Goal: Transaction & Acquisition: Purchase product/service

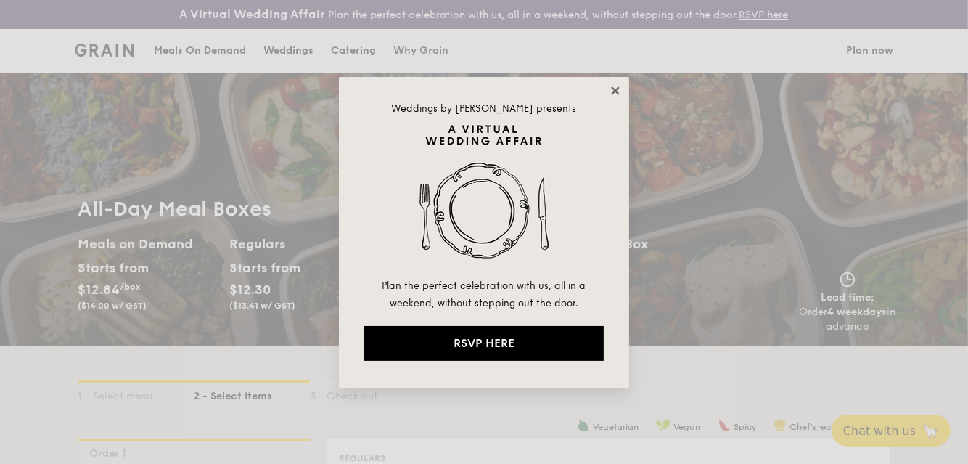
click at [617, 90] on icon at bounding box center [615, 90] width 13 height 13
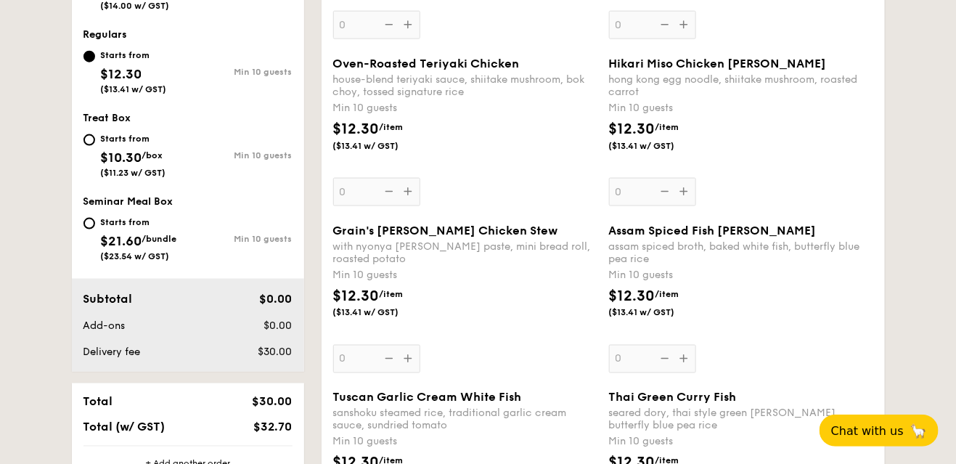
scroll to position [436, 0]
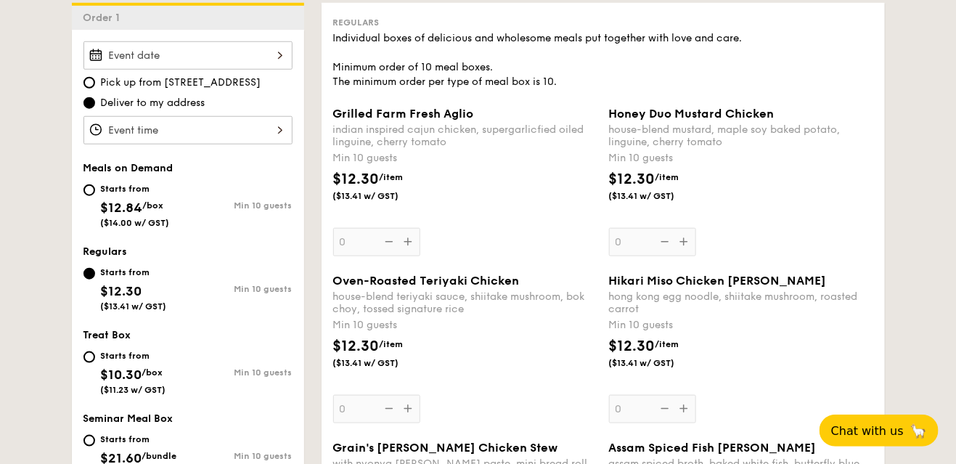
click at [92, 361] on div "Starts from $10.30 /box ($11.23 w/ GST)" at bounding box center [135, 371] width 105 height 48
click at [92, 361] on input "Starts from $10.30 /box ($11.23 w/ GST) Min 10 guests" at bounding box center [89, 357] width 12 height 12
radio input "true"
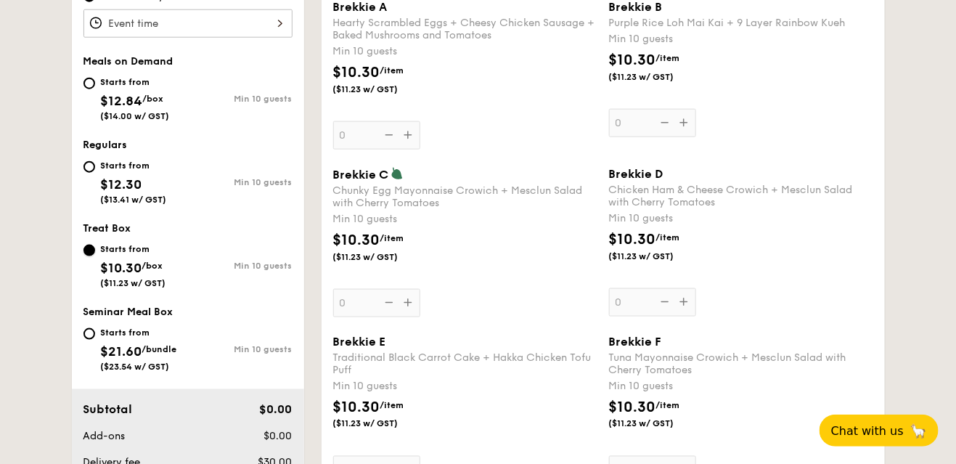
scroll to position [478, 0]
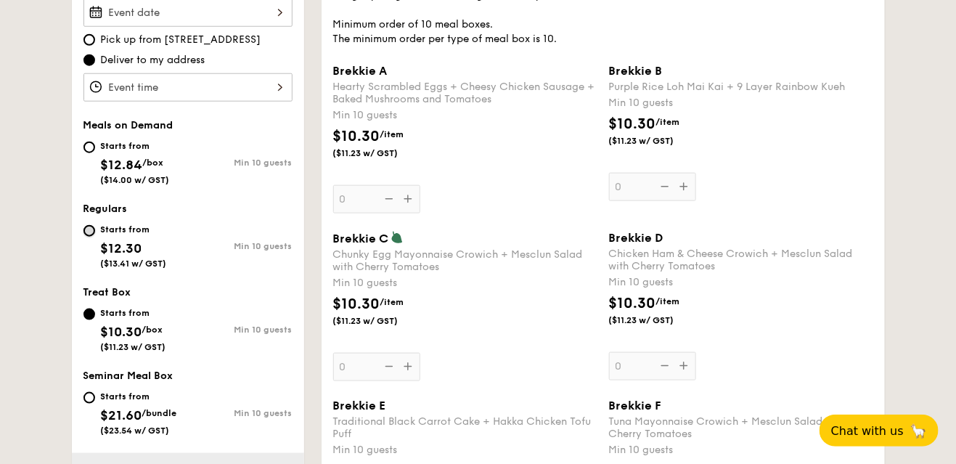
click at [94, 228] on input "Starts from $12.30 ($13.41 w/ GST) Min 10 guests" at bounding box center [89, 231] width 12 height 12
radio input "true"
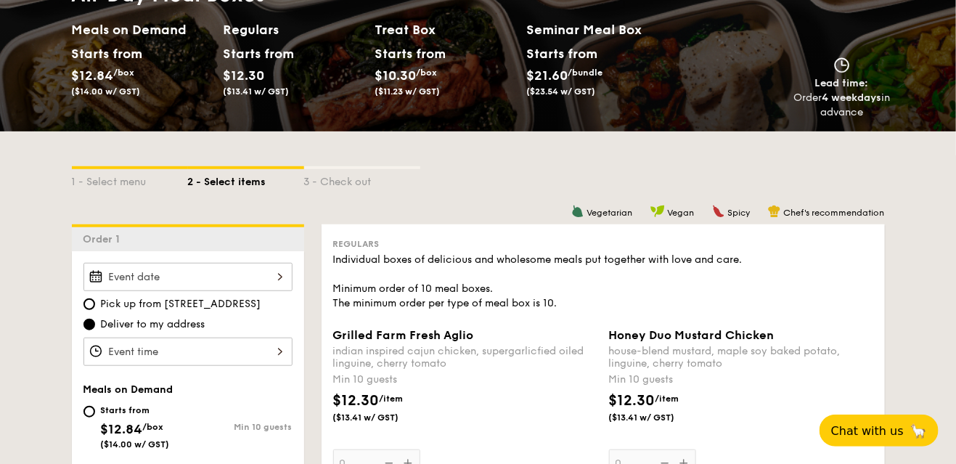
scroll to position [333, 0]
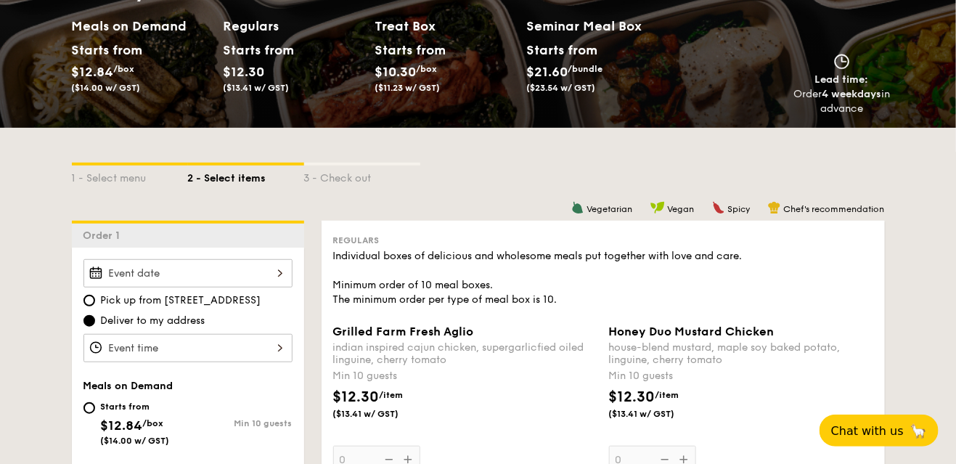
scroll to position [580, 0]
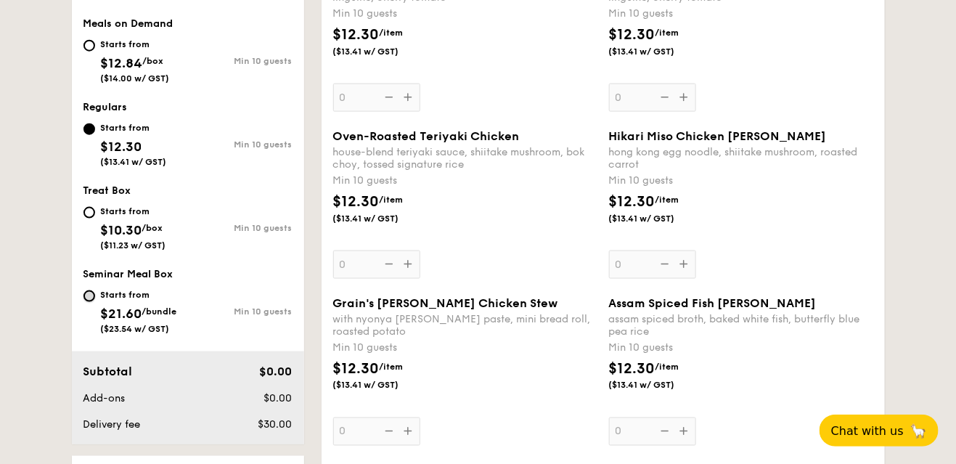
click at [86, 296] on input "Starts from $21.60 /bundle ($23.54 w/ GST) Min 10 guests" at bounding box center [89, 296] width 12 height 12
radio input "true"
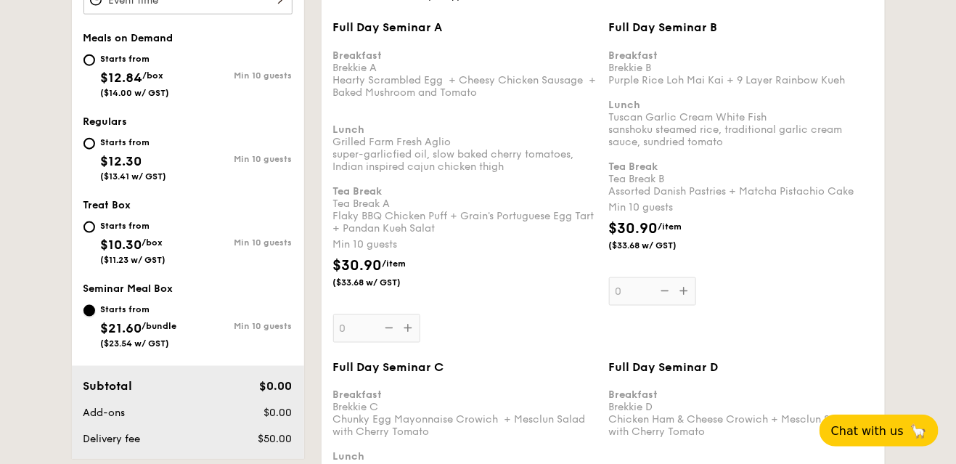
scroll to position [508, 0]
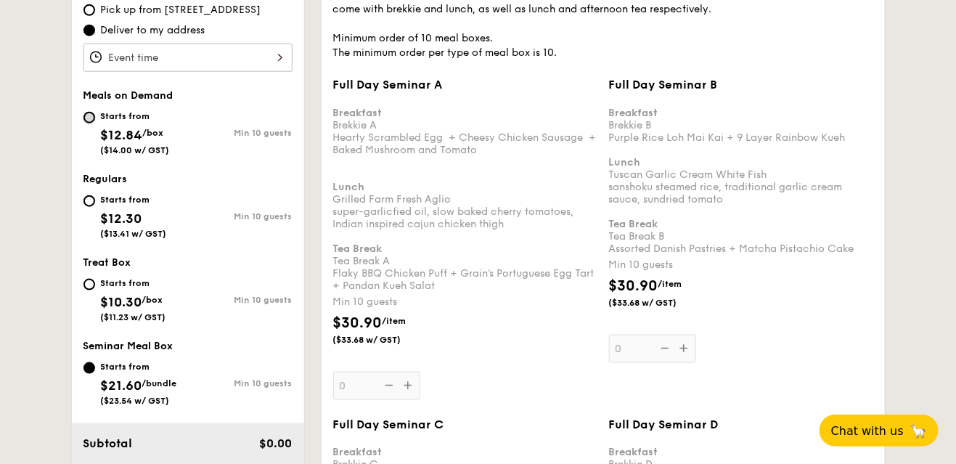
click at [92, 113] on input "Starts from $12.84 /box ($14.00 w/ GST) Min 10 guests" at bounding box center [89, 118] width 12 height 12
radio input "true"
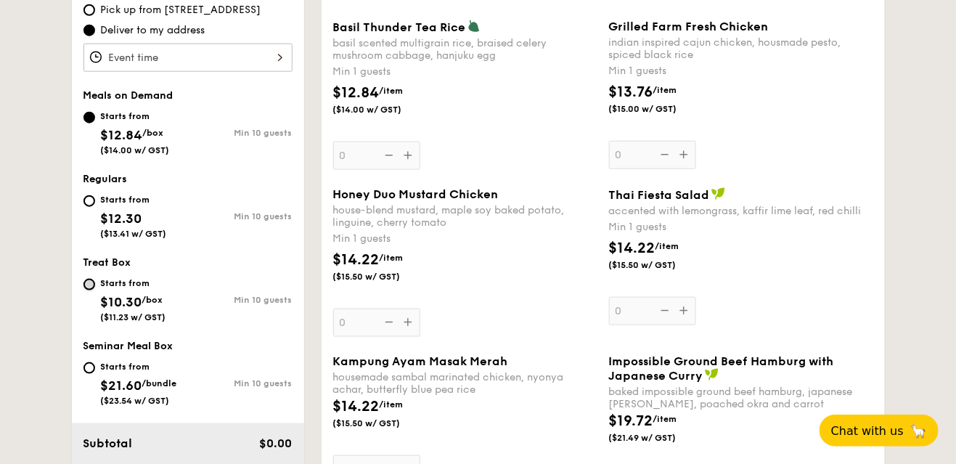
click at [89, 286] on input "Starts from $10.30 /box ($11.23 w/ GST) Min 10 guests" at bounding box center [89, 285] width 12 height 12
radio input "true"
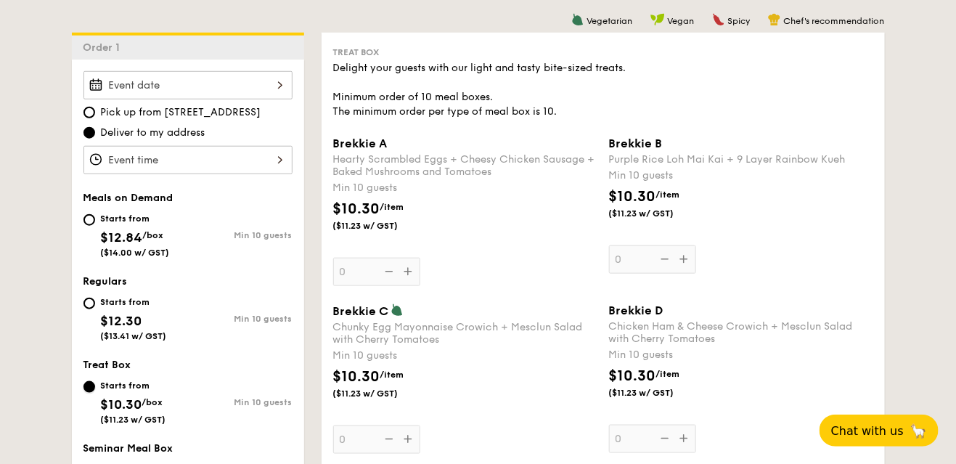
scroll to position [632, 0]
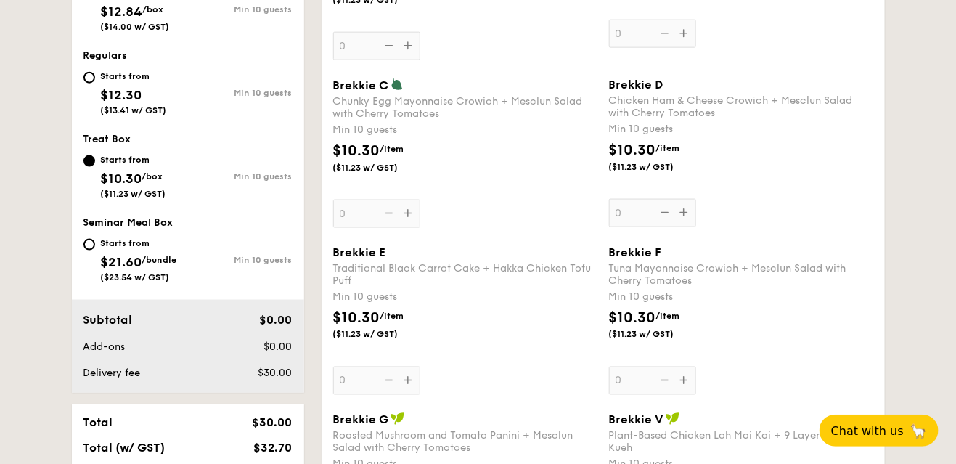
click at [89, 68] on div "Starts from $12.30 ($13.41 w/ GST)" at bounding box center [135, 92] width 105 height 48
click at [89, 72] on input "Starts from $12.30 ($13.41 w/ GST) Min 10 guests" at bounding box center [89, 78] width 12 height 12
radio input "true"
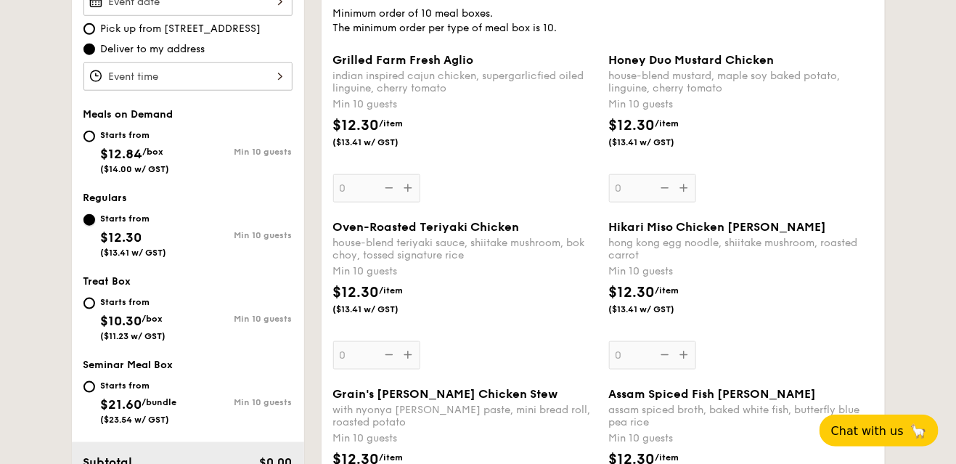
scroll to position [486, 0]
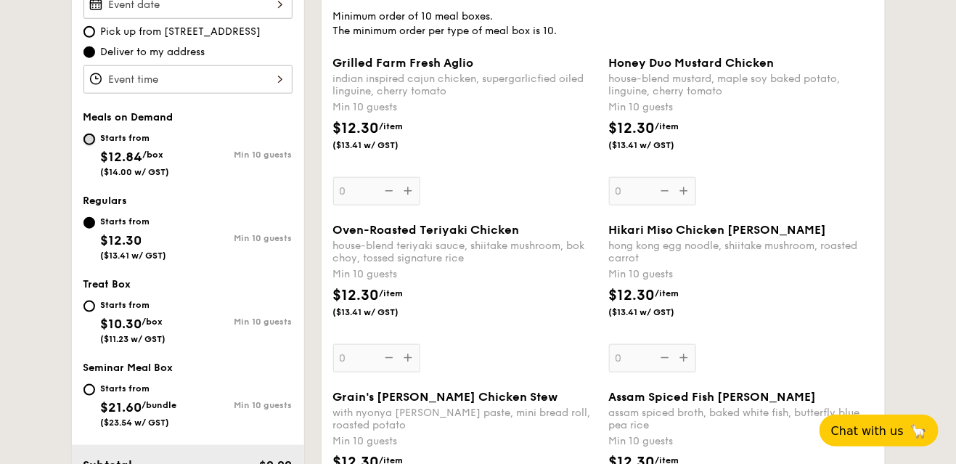
click at [87, 139] on input "Starts from $12.84 /box ($14.00 w/ GST) Min 10 guests" at bounding box center [89, 140] width 12 height 12
radio input "true"
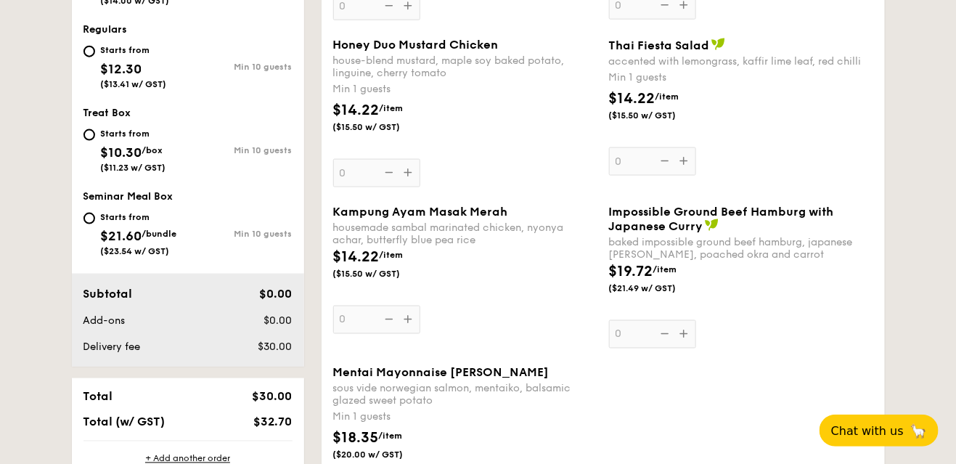
scroll to position [632, 0]
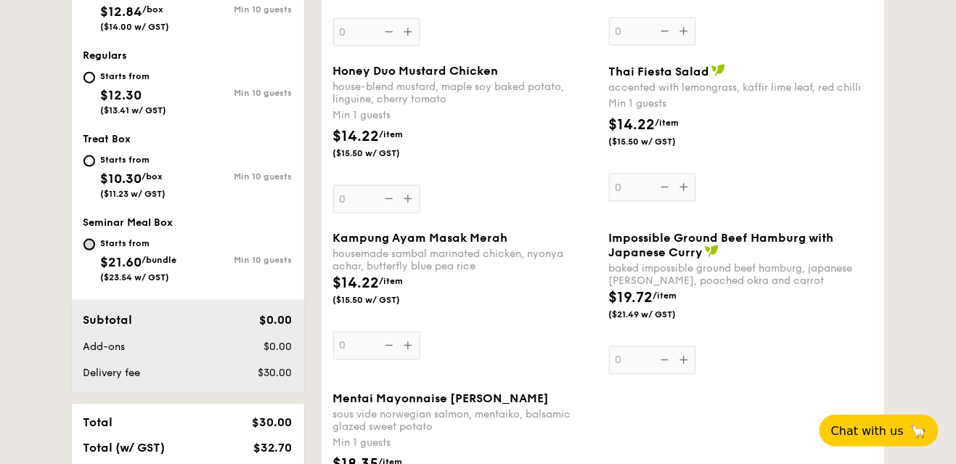
click at [87, 243] on input "Starts from $21.60 /bundle ($23.54 w/ GST) Min 10 guests" at bounding box center [89, 245] width 12 height 12
radio input "true"
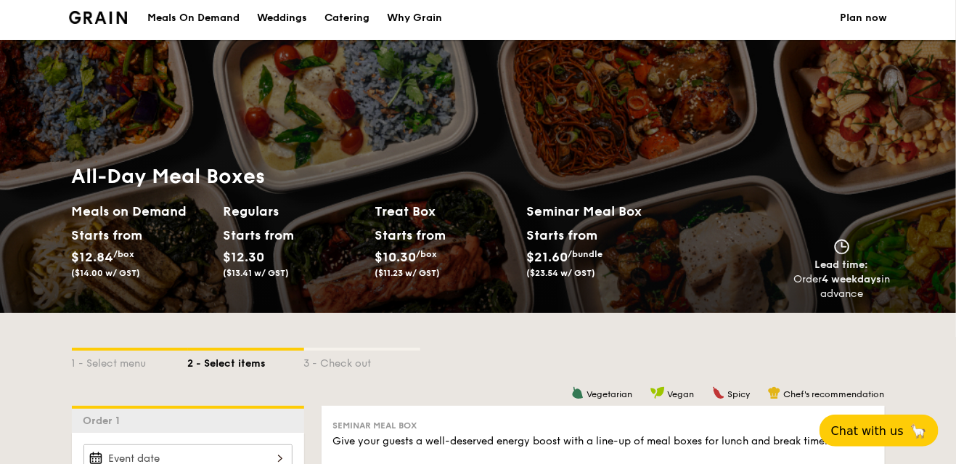
scroll to position [0, 0]
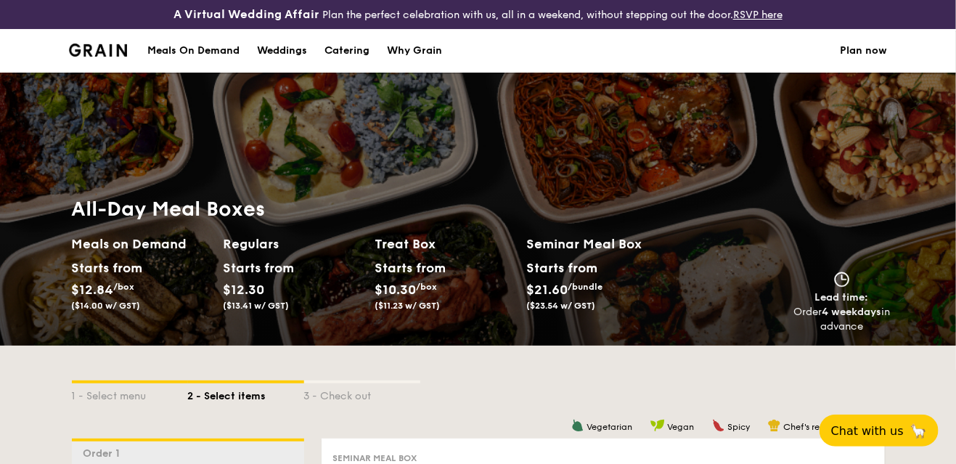
click at [108, 52] on img at bounding box center [98, 50] width 59 height 13
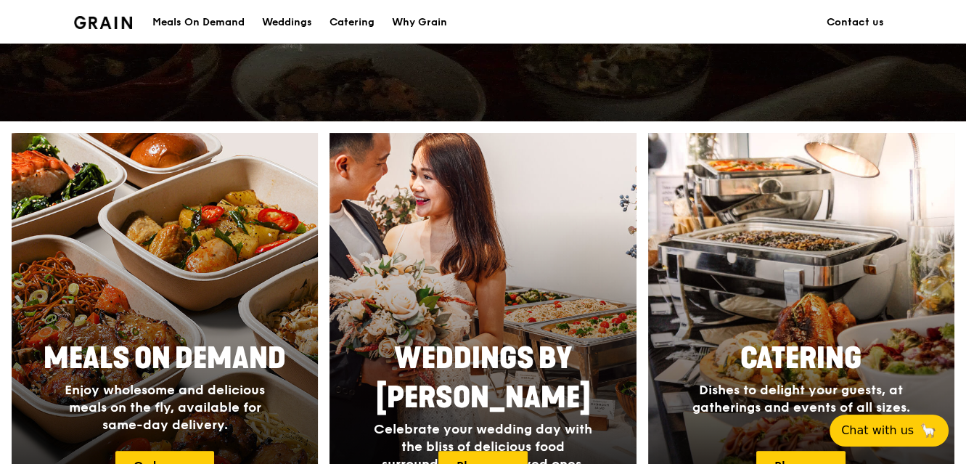
scroll to position [580, 0]
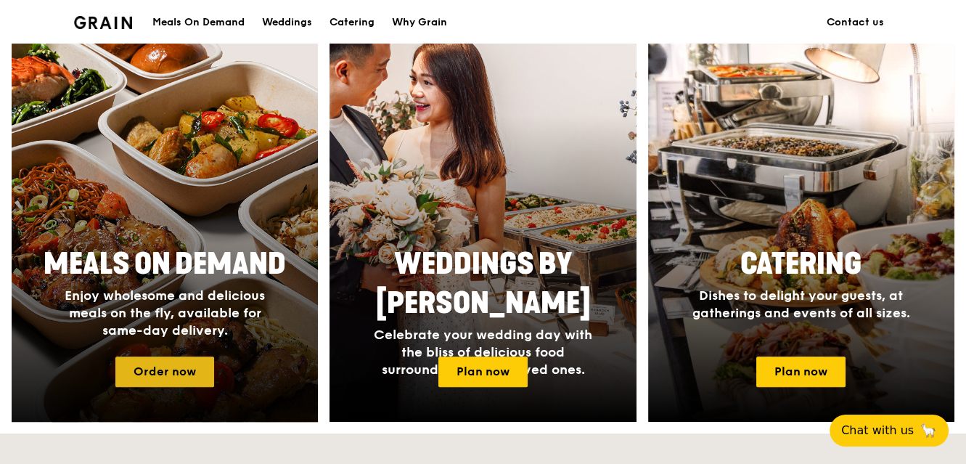
click at [150, 368] on link "Order now" at bounding box center [164, 371] width 99 height 30
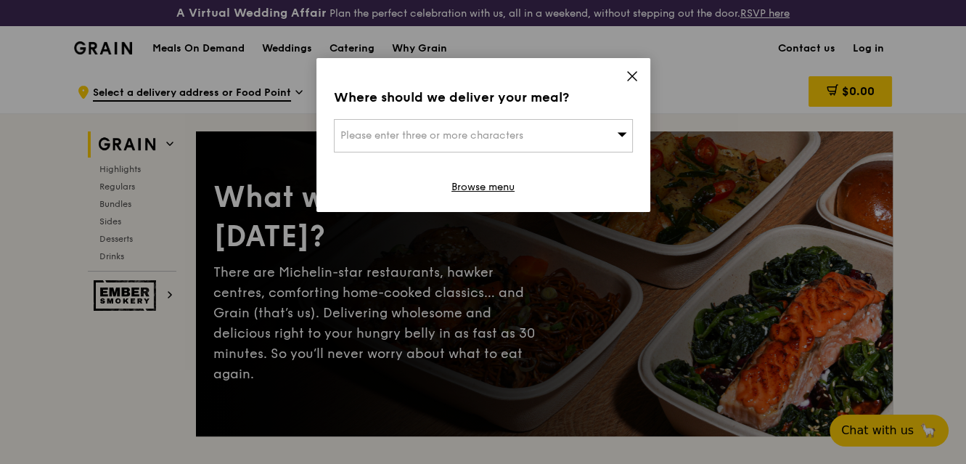
click at [584, 123] on div "Please enter three or more characters" at bounding box center [483, 135] width 299 height 33
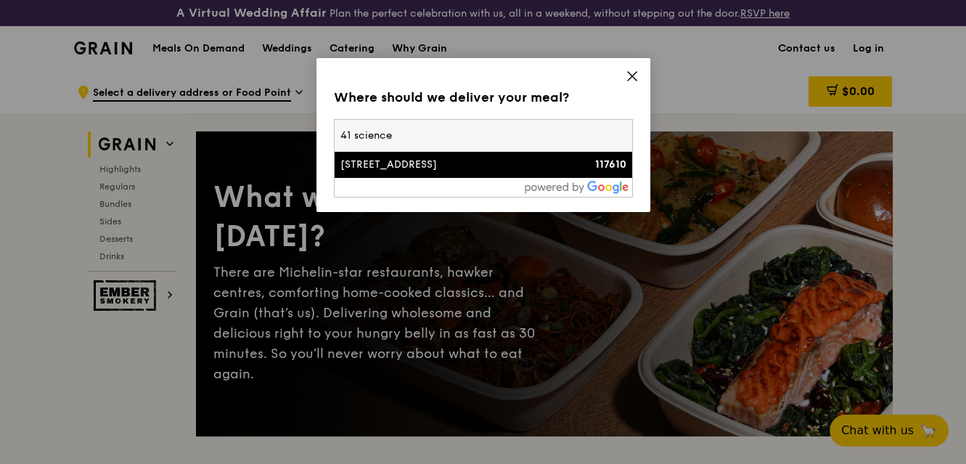
click at [422, 151] on input "41 science" at bounding box center [484, 136] width 298 height 32
type input "41 science"
click at [414, 165] on div "41 Science Park Road" at bounding box center [447, 165] width 215 height 15
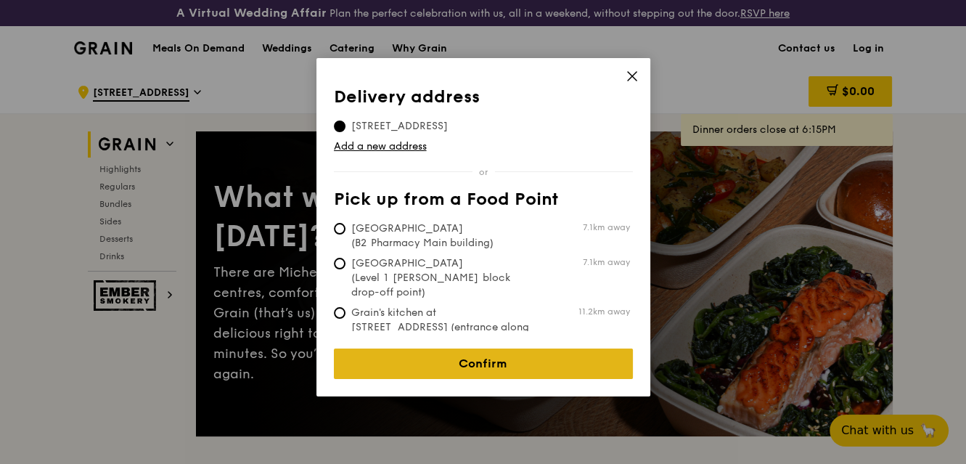
click at [383, 355] on link "Confirm" at bounding box center [483, 363] width 299 height 30
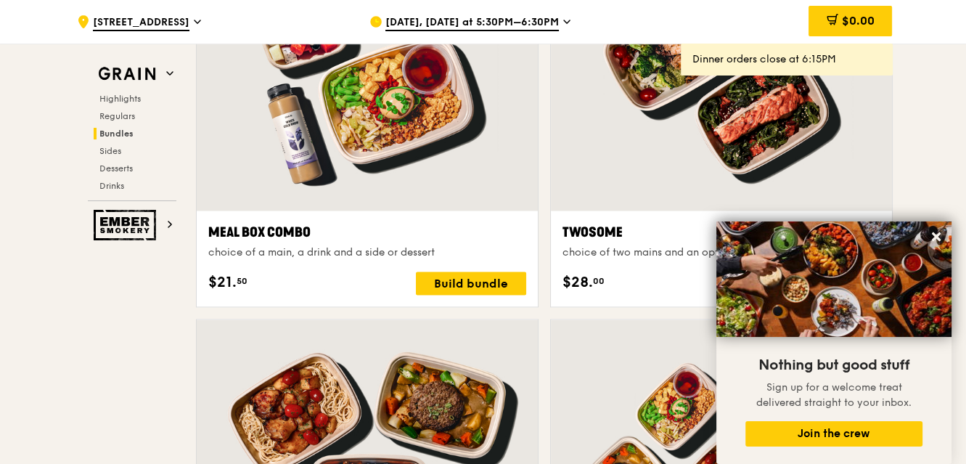
scroll to position [2178, 0]
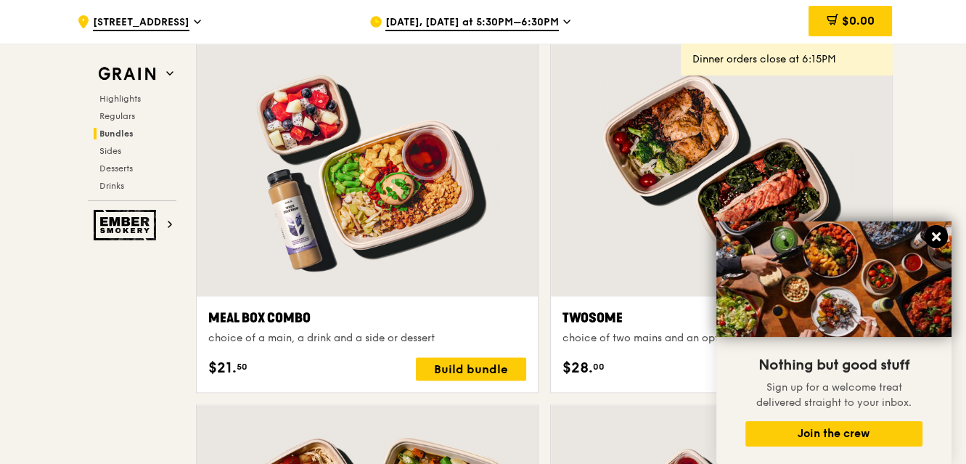
click at [936, 238] on icon at bounding box center [936, 236] width 9 height 9
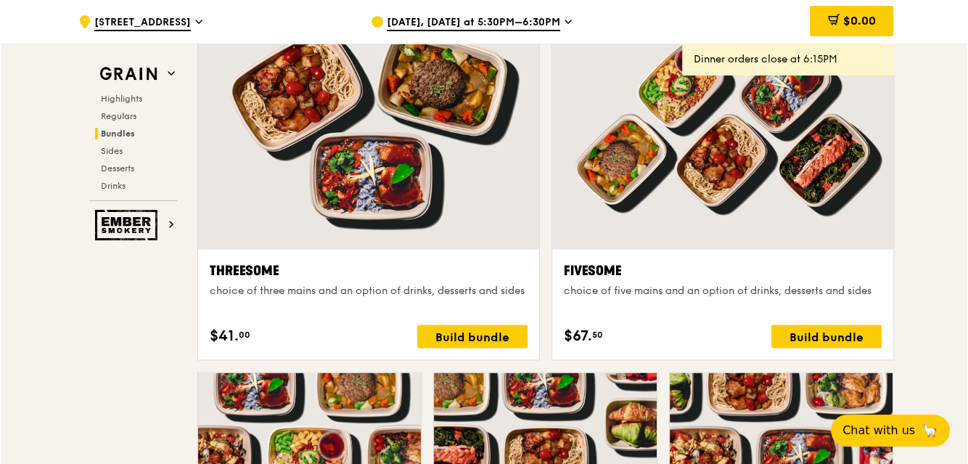
scroll to position [2295, 0]
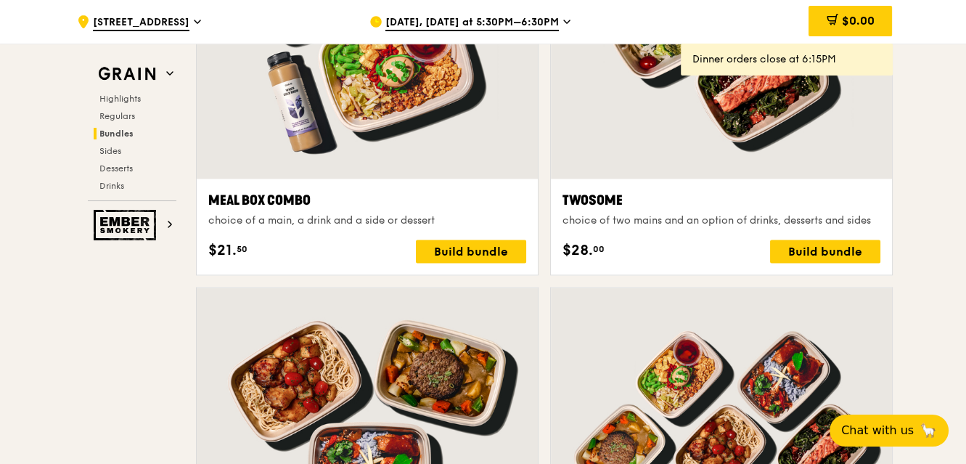
click at [477, 237] on div "Meal Box Combo choice of a main, a drink and a side or dessert $21. 50 Build bu…" at bounding box center [367, 226] width 318 height 73
click at [471, 243] on div "Build bundle" at bounding box center [471, 251] width 110 height 23
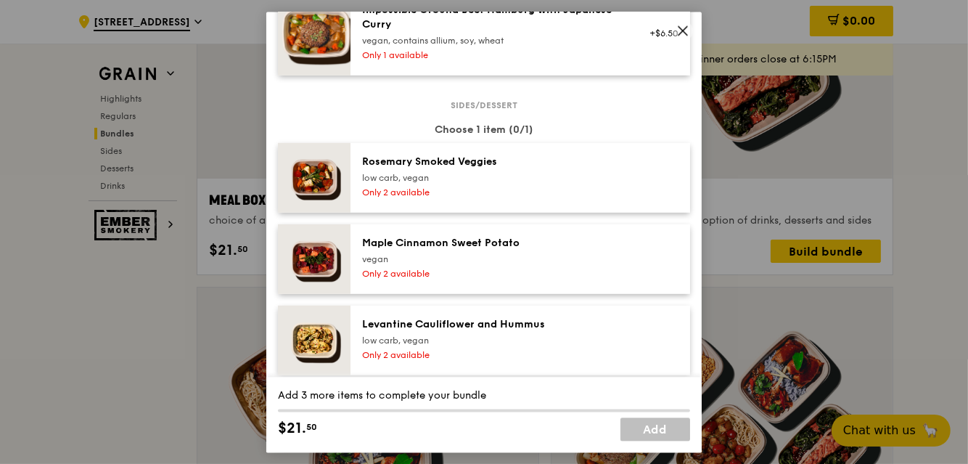
scroll to position [523, 0]
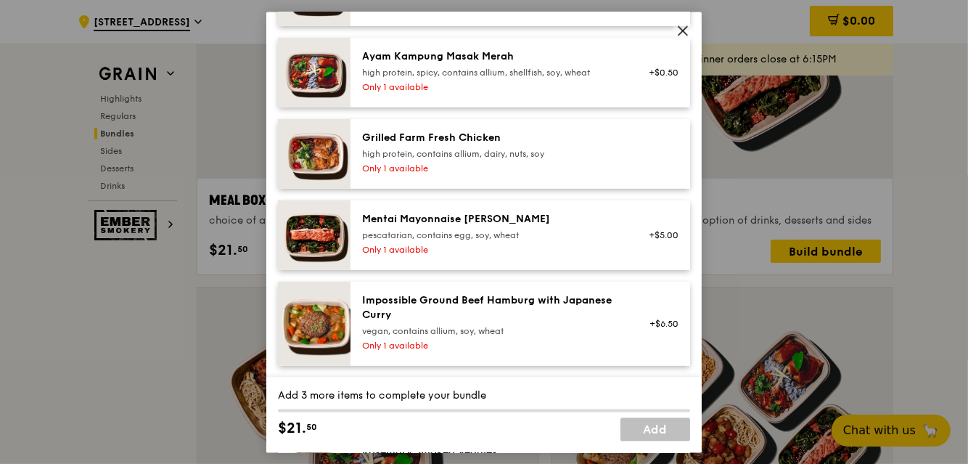
click at [677, 27] on icon at bounding box center [683, 30] width 13 height 13
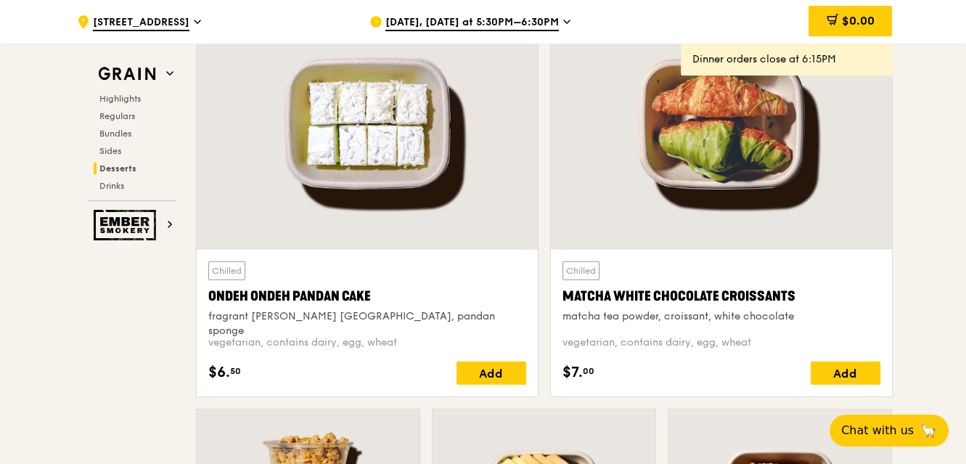
scroll to position [4327, 0]
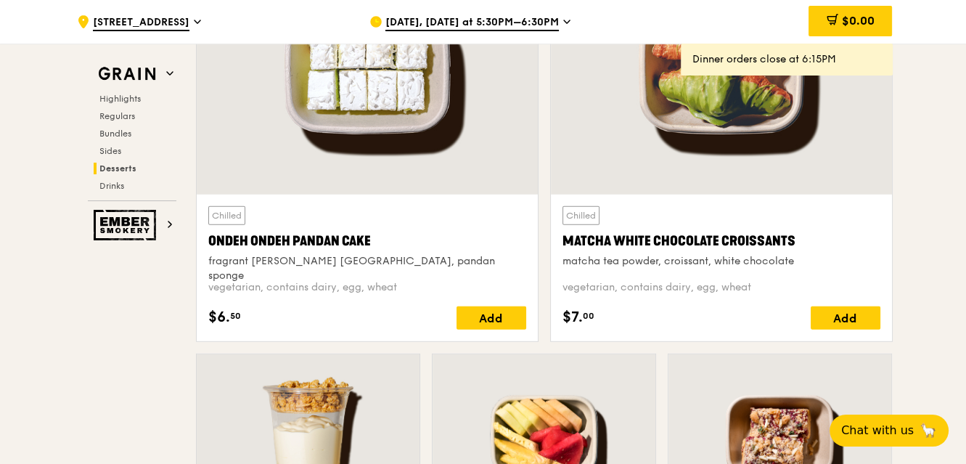
click at [120, 139] on div "Highlights Regulars Bundles Sides Desserts Drinks" at bounding box center [132, 142] width 89 height 99
click at [120, 134] on span "Bundles" at bounding box center [116, 133] width 34 height 10
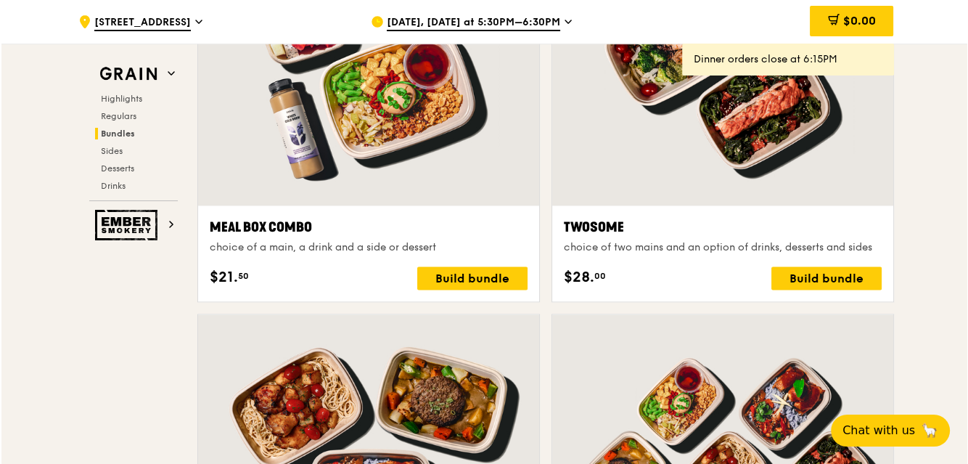
scroll to position [2392, 0]
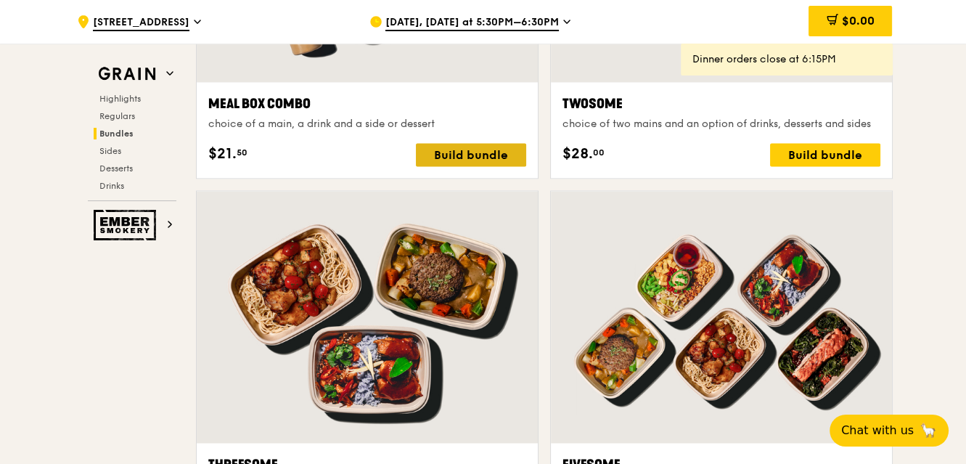
click at [425, 156] on div "Build bundle" at bounding box center [471, 154] width 110 height 23
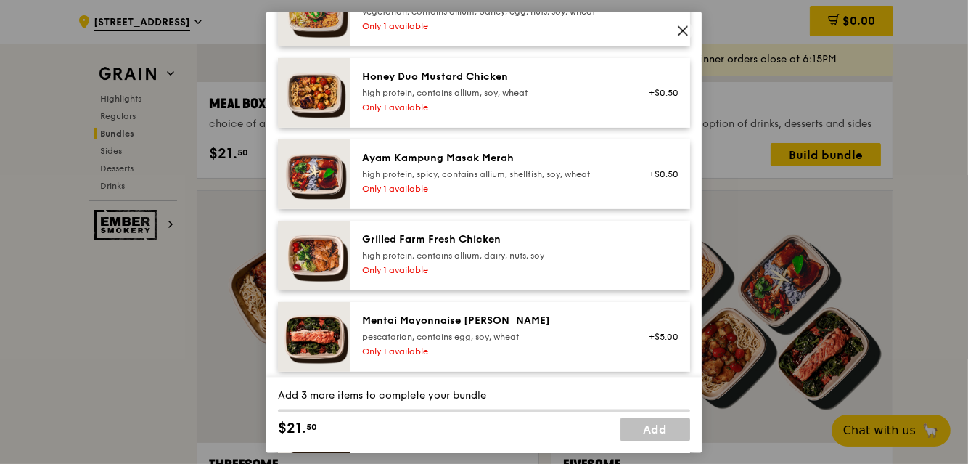
scroll to position [508, 0]
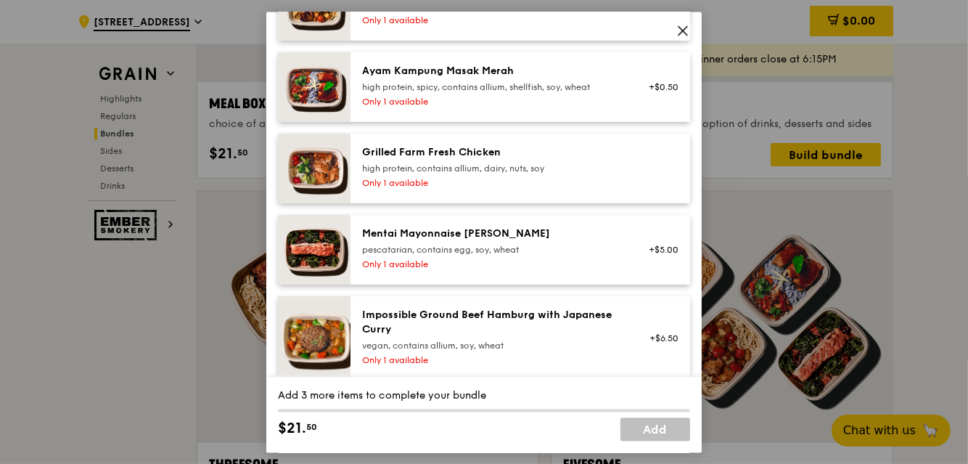
click at [424, 188] on div "Only 1 available" at bounding box center [492, 182] width 261 height 12
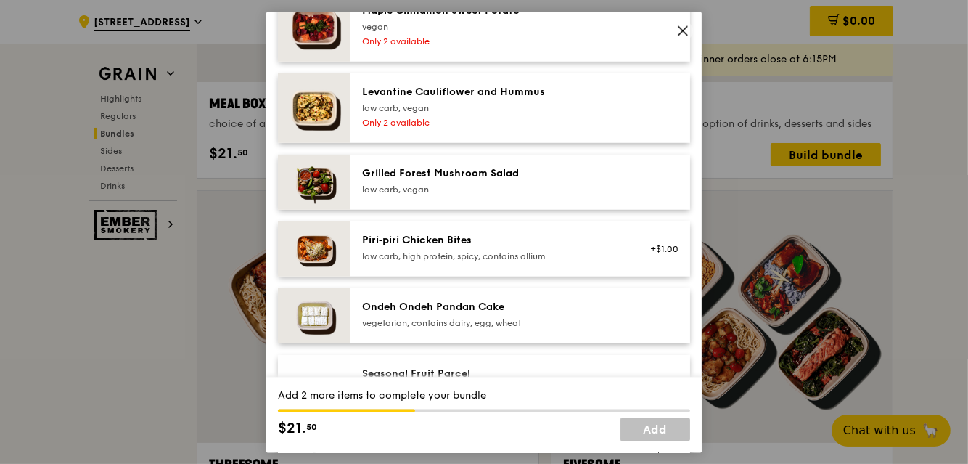
scroll to position [1089, 0]
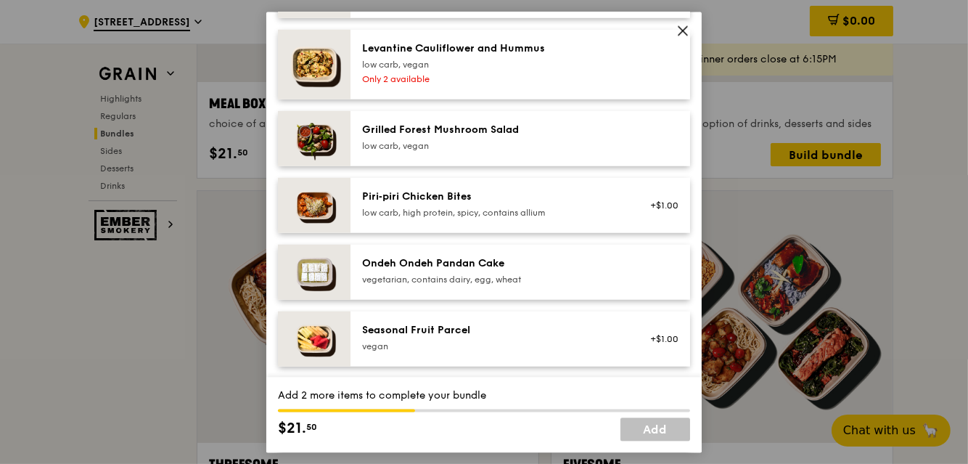
click at [687, 32] on icon at bounding box center [683, 30] width 13 height 13
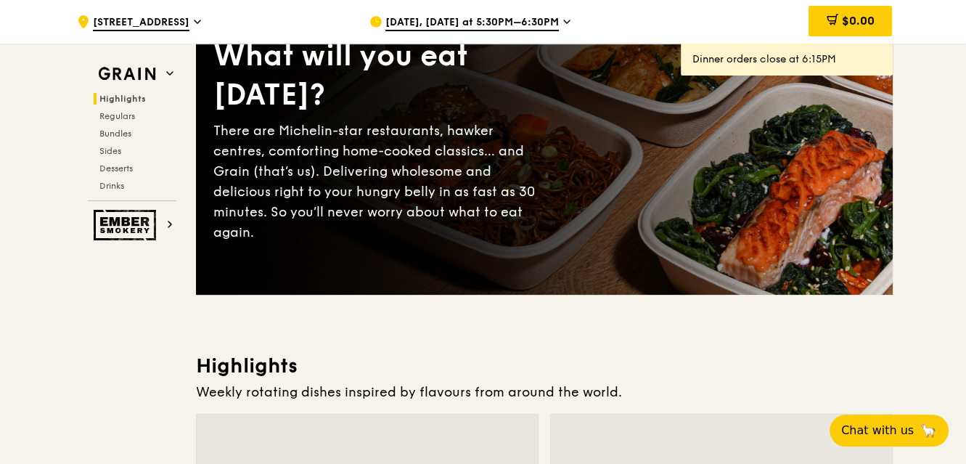
scroll to position [0, 0]
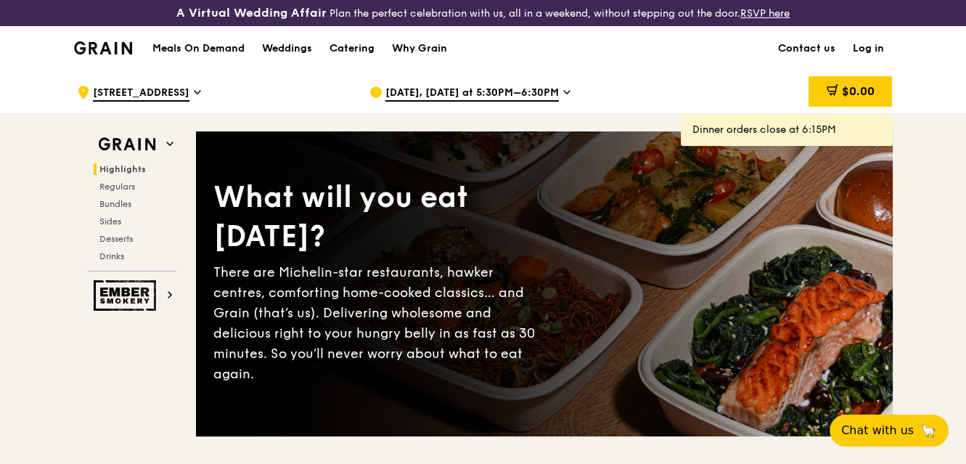
click at [200, 91] on icon at bounding box center [198, 92] width 6 height 3
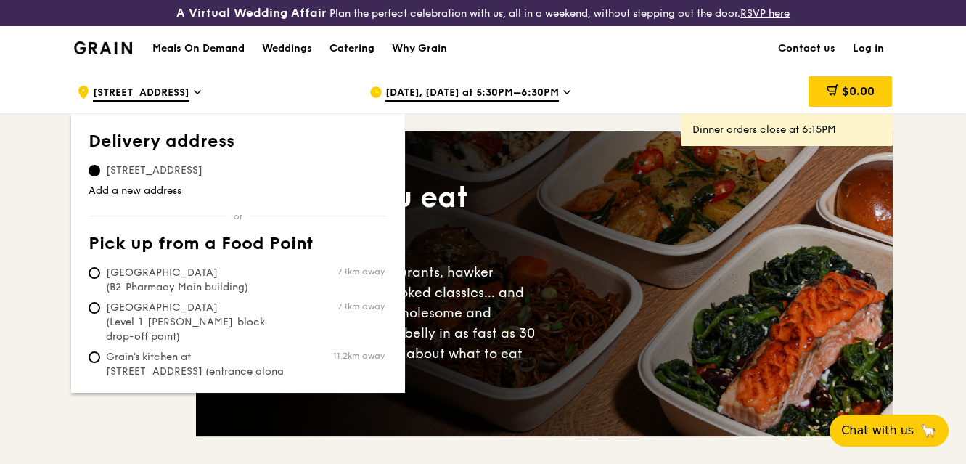
click at [200, 91] on icon at bounding box center [198, 92] width 6 height 3
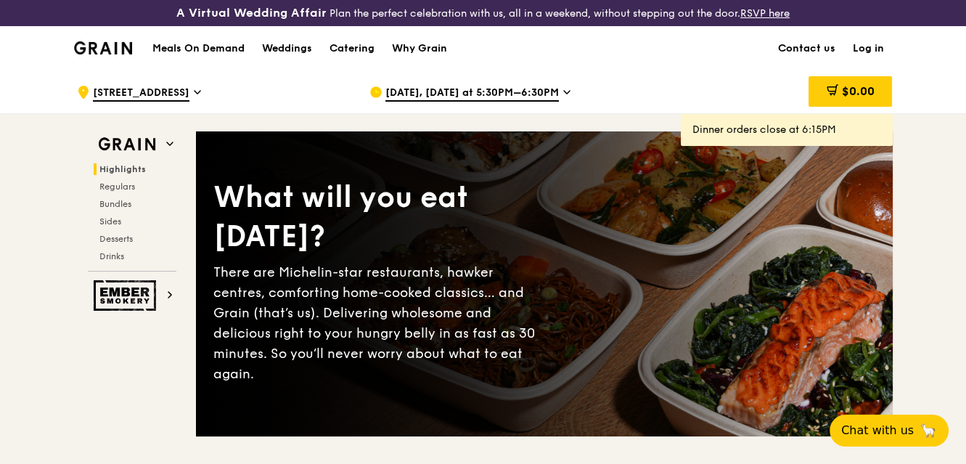
click at [457, 90] on span "Oct 6, Today at 5:30PM–6:30PM" at bounding box center [471, 94] width 173 height 16
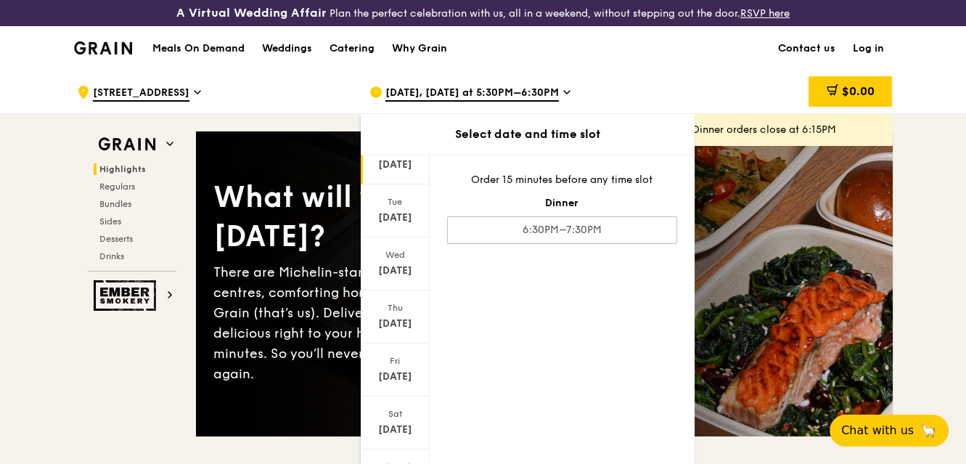
scroll to position [136, 0]
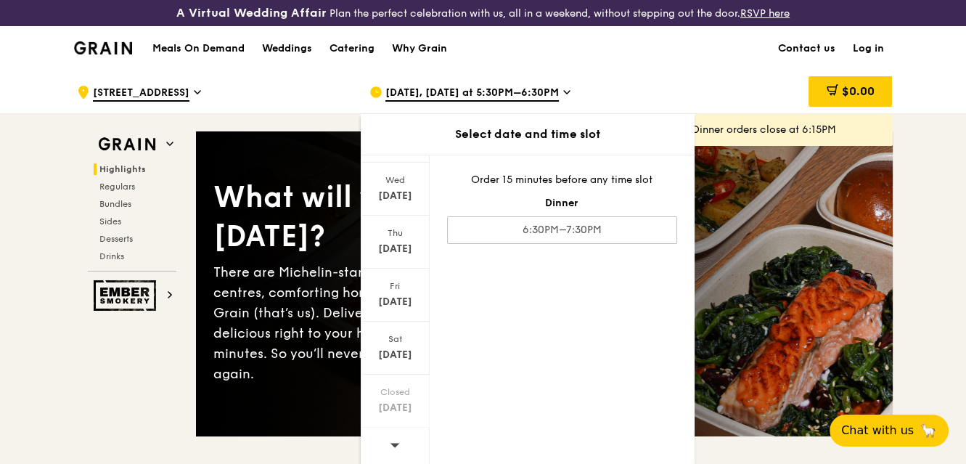
click at [390, 447] on icon at bounding box center [395, 444] width 10 height 11
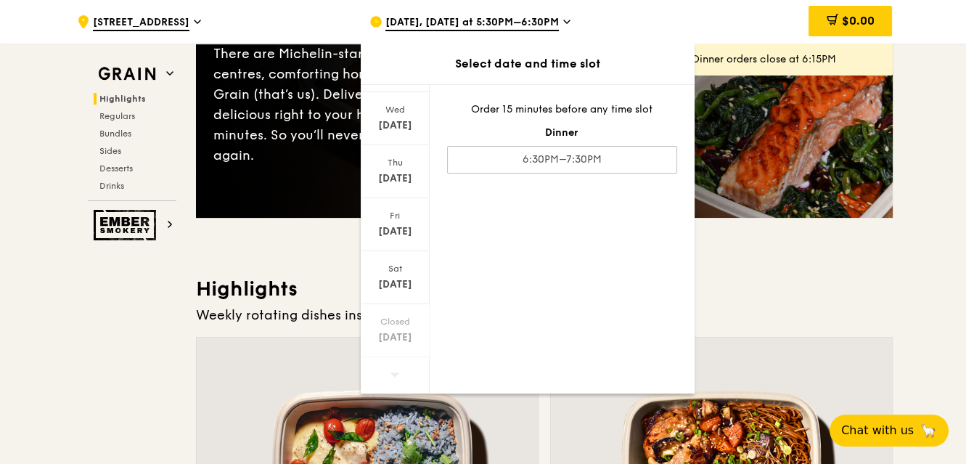
click at [402, 6] on div "Oct 6, Today at 5:30PM–6:30PM" at bounding box center [503, 22] width 269 height 44
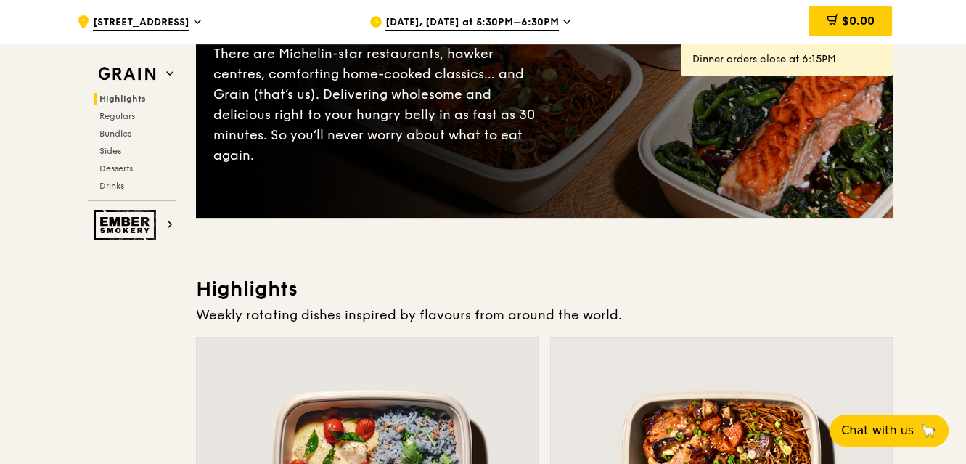
click at [404, 21] on span "Oct 6, Today at 5:30PM–6:30PM" at bounding box center [471, 23] width 173 height 16
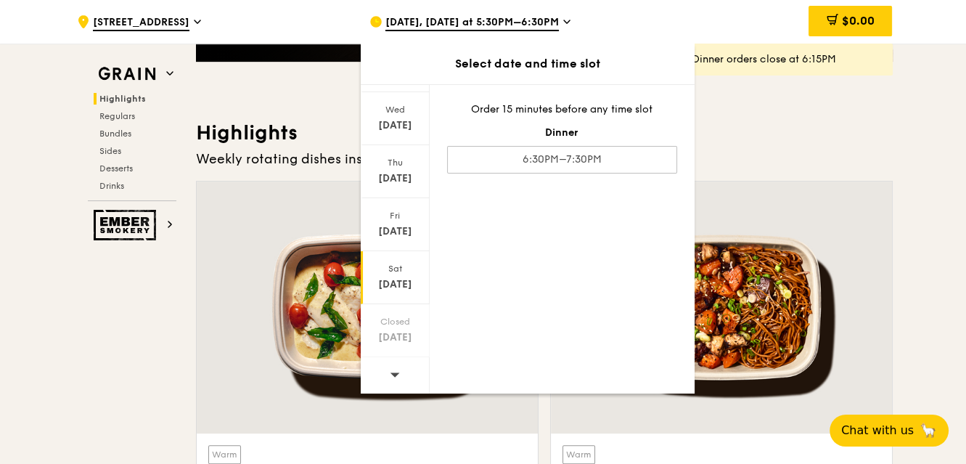
scroll to position [508, 0]
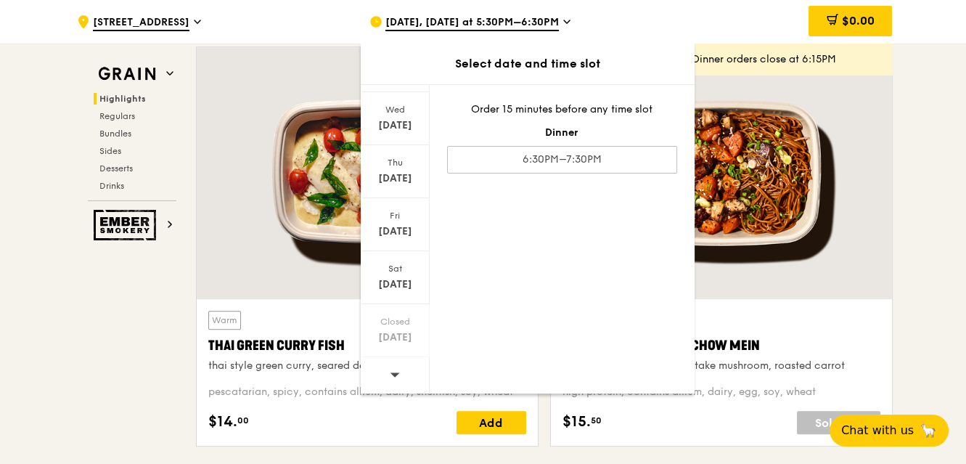
click at [391, 388] on span at bounding box center [395, 374] width 10 height 34
